Goal: Task Accomplishment & Management: Use online tool/utility

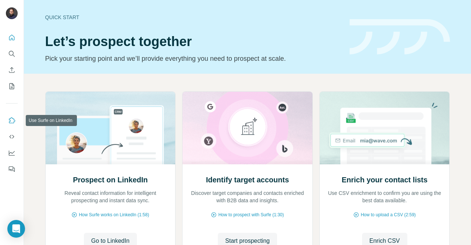
click at [13, 120] on icon "Use Surfe on LinkedIn" at bounding box center [11, 120] width 7 height 7
click at [10, 54] on icon "Search" at bounding box center [11, 53] width 7 height 7
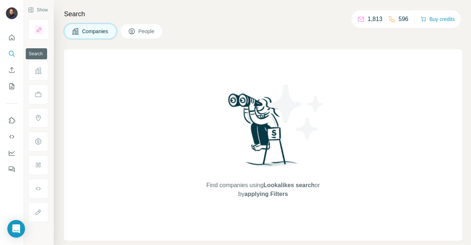
click at [15, 54] on icon "Search" at bounding box center [11, 53] width 7 height 7
click at [89, 29] on span "Companies" at bounding box center [95, 31] width 27 height 7
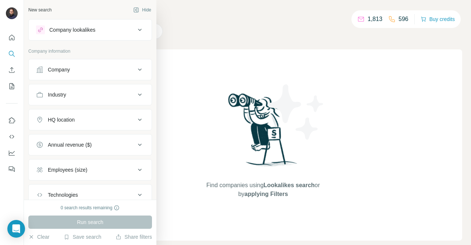
click at [66, 65] on button "Company" at bounding box center [90, 70] width 123 height 18
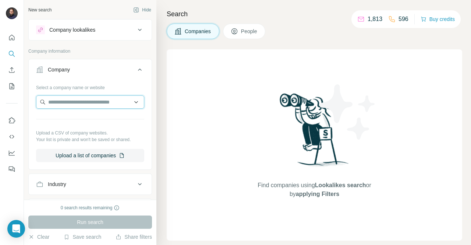
click at [66, 101] on input "text" at bounding box center [90, 101] width 108 height 13
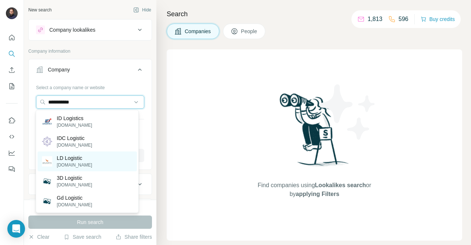
type input "**********"
click at [60, 160] on p "LD Logistic" at bounding box center [74, 157] width 35 height 7
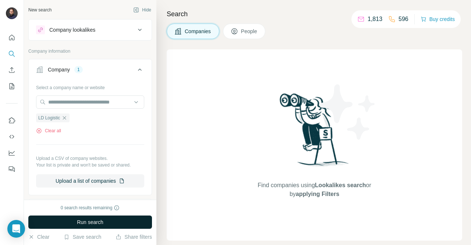
click at [83, 224] on span "Run search" at bounding box center [90, 221] width 26 height 7
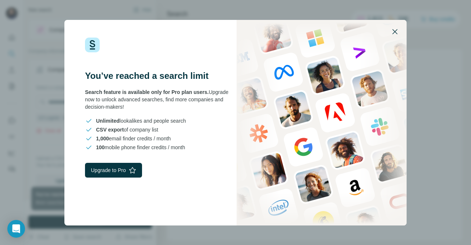
click at [390, 33] on button "button" at bounding box center [395, 32] width 18 height 18
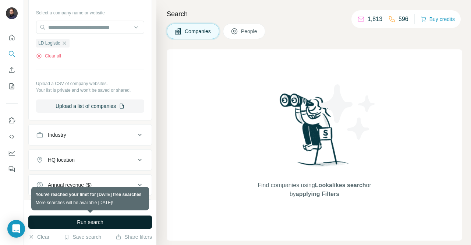
scroll to position [149, 0]
